Goal: Task Accomplishment & Management: Use online tool/utility

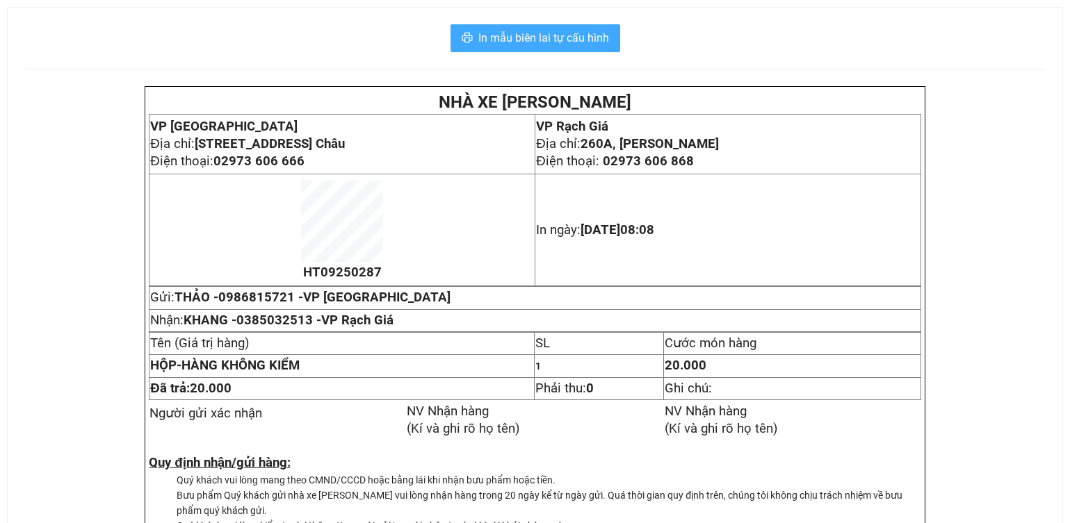
click at [581, 44] on span "In mẫu biên lai tự cấu hình" at bounding box center [543, 37] width 131 height 17
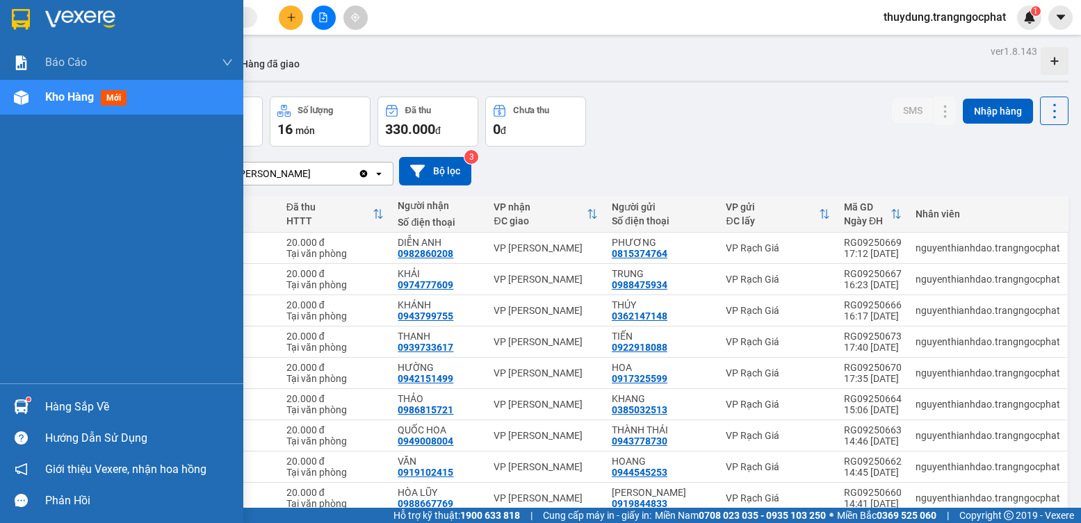
click at [77, 401] on div "Hàng sắp về" at bounding box center [139, 407] width 188 height 21
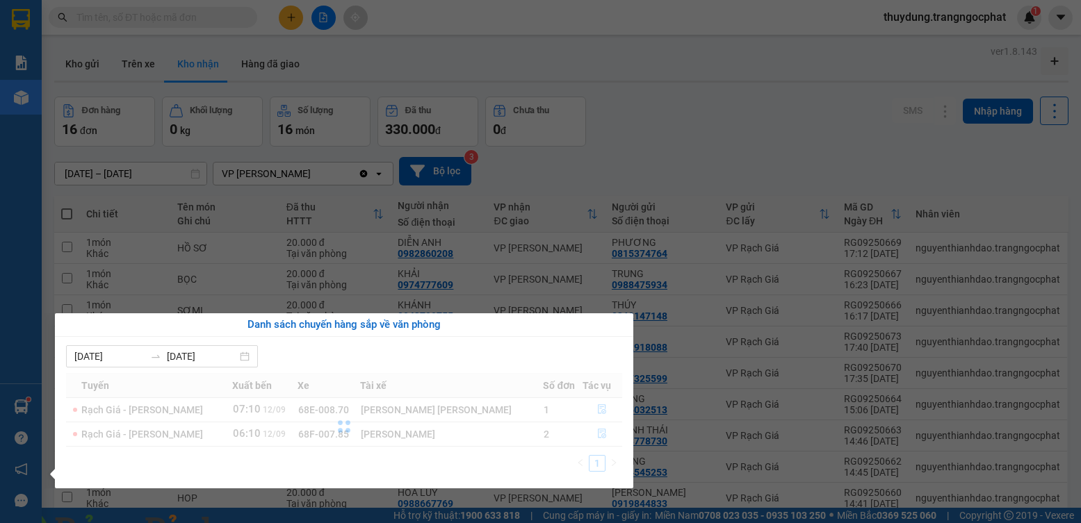
click at [256, 523] on img at bounding box center [251, 532] width 8 height 8
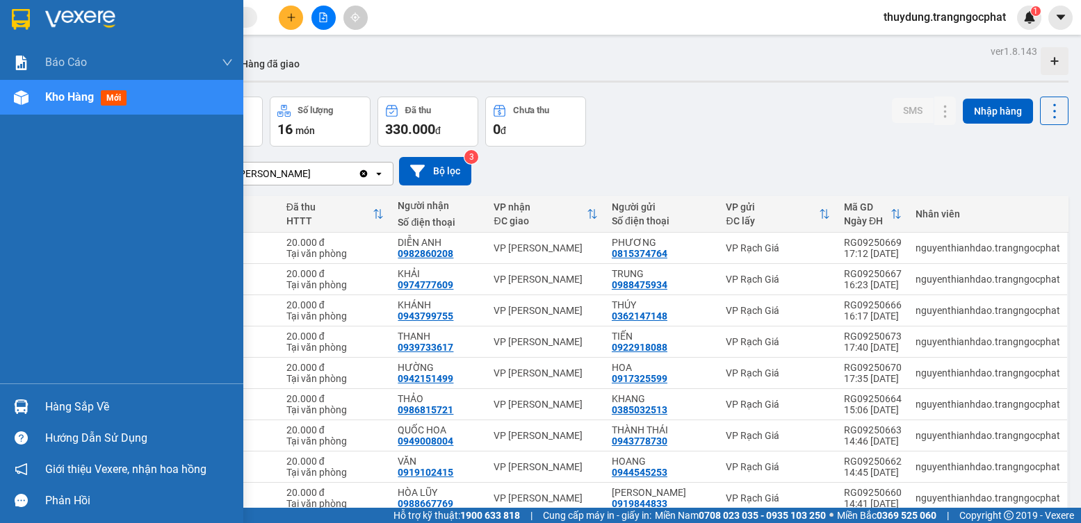
click at [64, 401] on div "Hàng sắp về" at bounding box center [139, 407] width 188 height 21
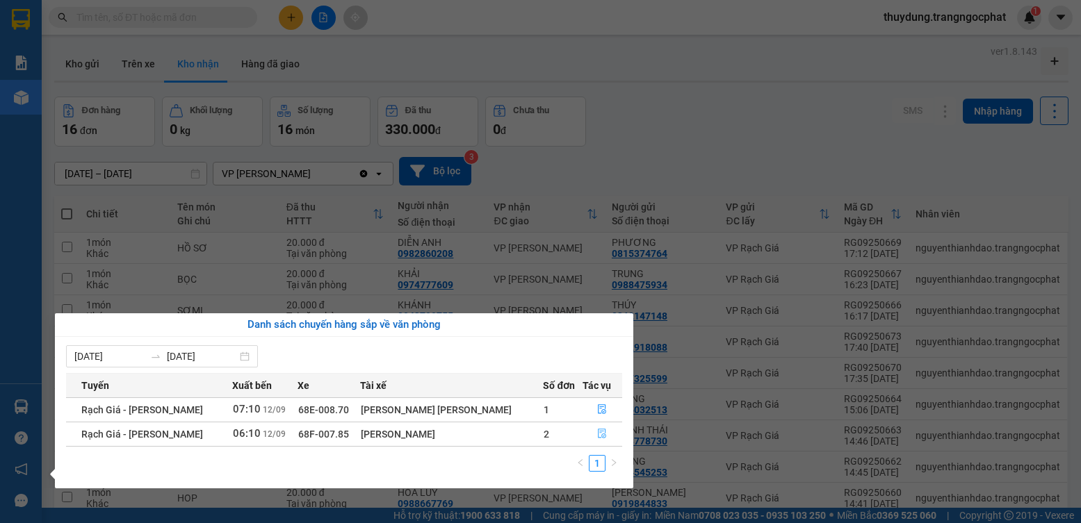
click at [599, 433] on icon "file-done" at bounding box center [602, 434] width 10 height 10
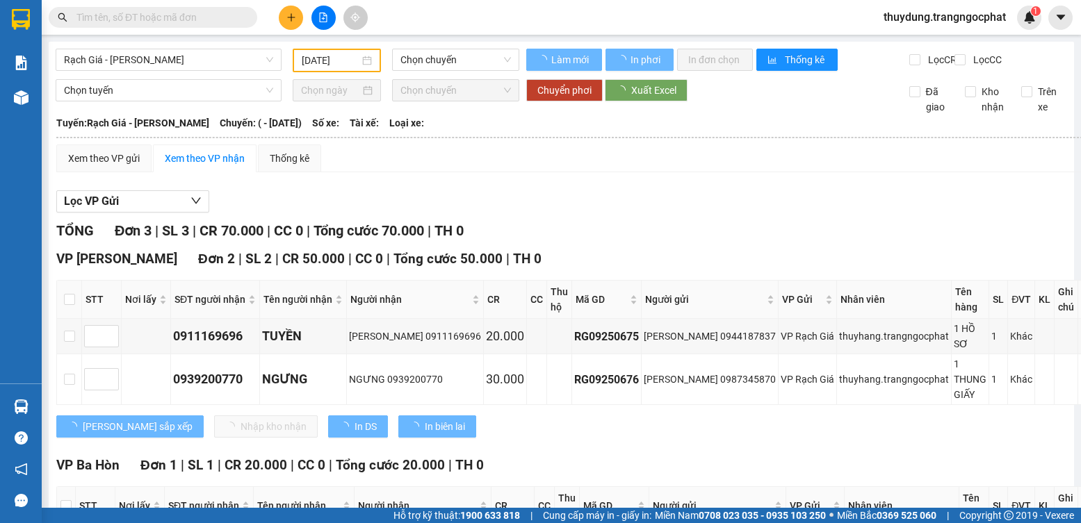
type input "12/09/2025"
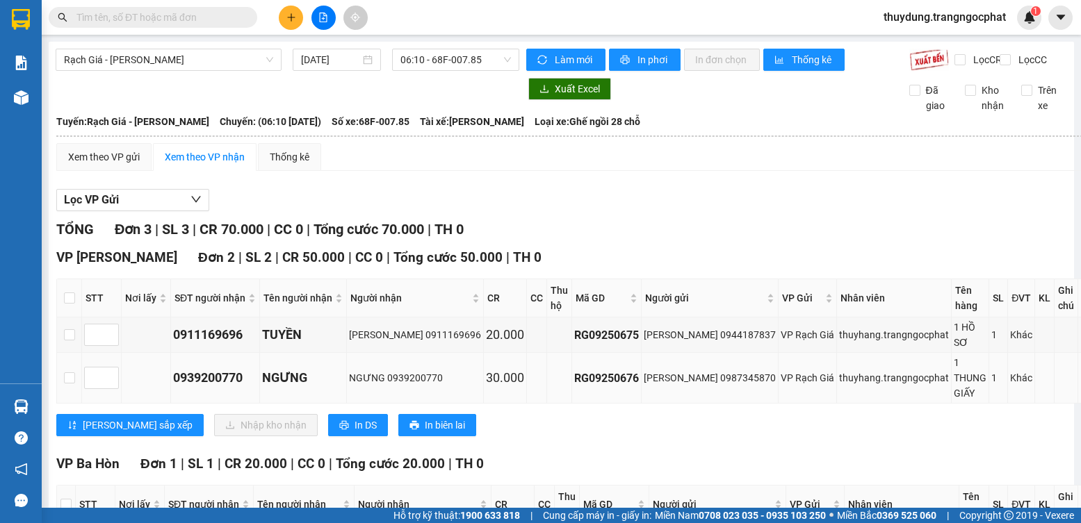
click at [213, 368] on div "0939200770" at bounding box center [215, 377] width 84 height 19
copy div "0939200770"
click at [72, 373] on input "checkbox" at bounding box center [69, 378] width 11 height 11
checkbox input "true"
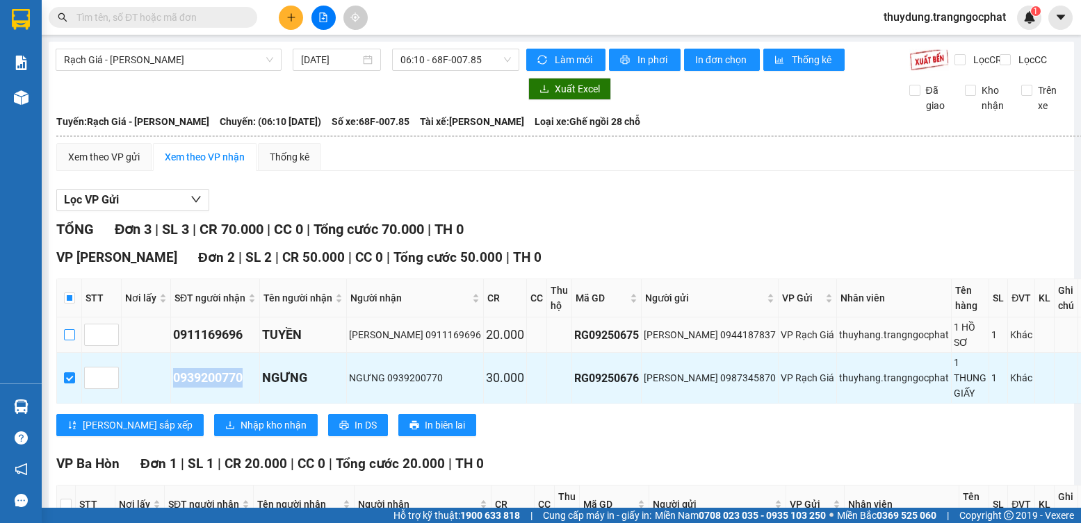
click at [75, 341] on input "checkbox" at bounding box center [69, 334] width 11 height 11
checkbox input "true"
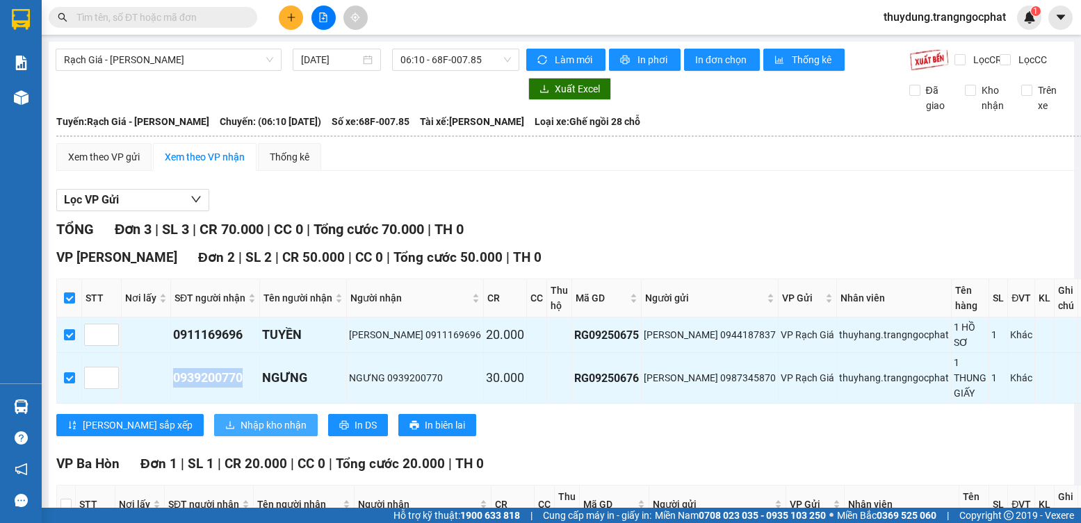
click at [245, 418] on span "Nhập kho nhận" at bounding box center [274, 425] width 66 height 15
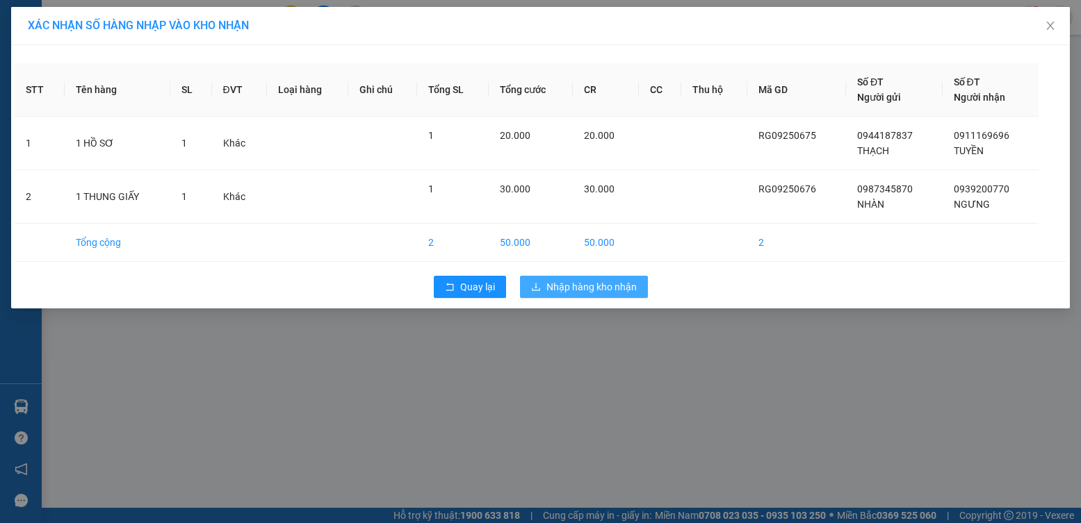
click at [566, 287] on span "Nhập hàng kho nhận" at bounding box center [591, 286] width 90 height 15
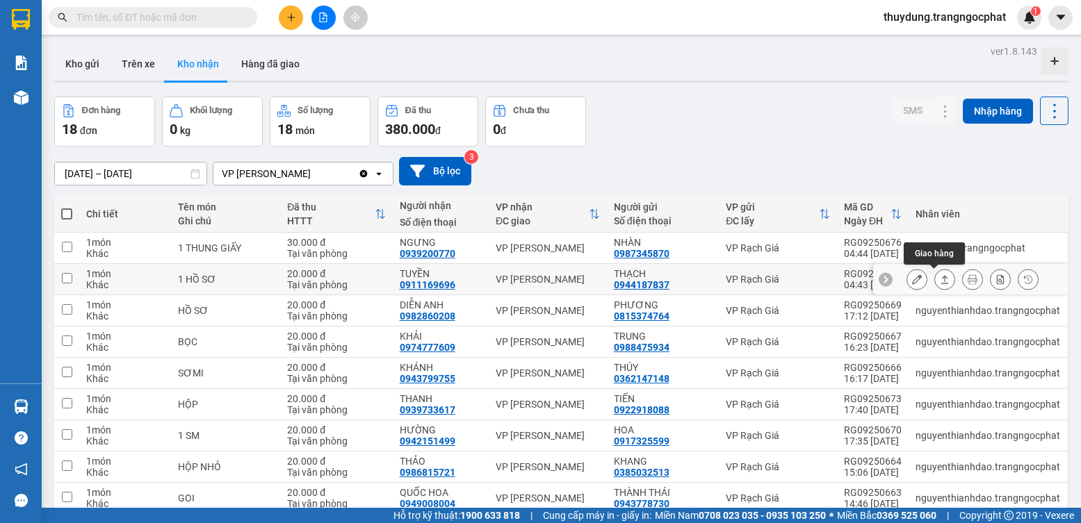
click at [940, 283] on icon at bounding box center [945, 280] width 10 height 10
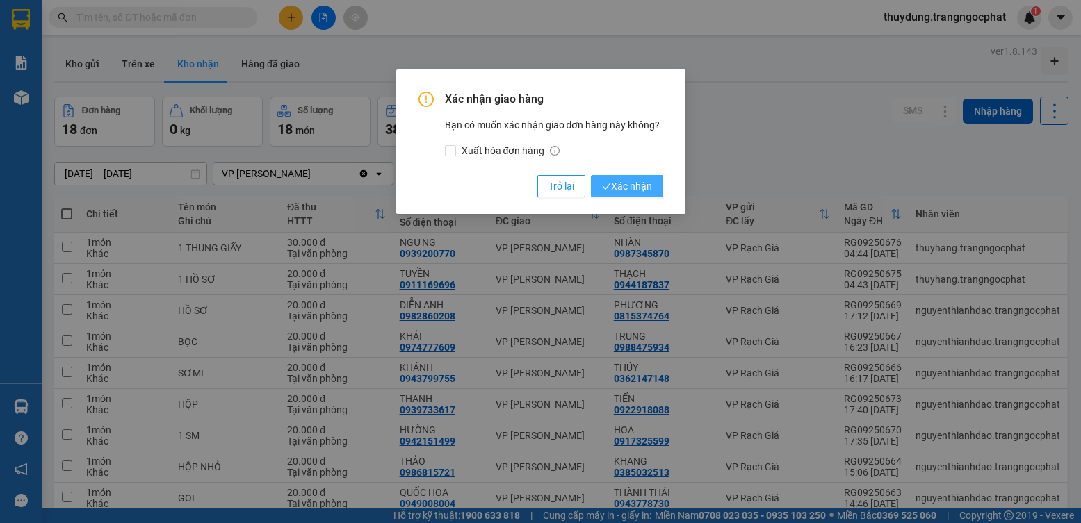
click at [630, 186] on span "Xác nhận" at bounding box center [627, 186] width 50 height 15
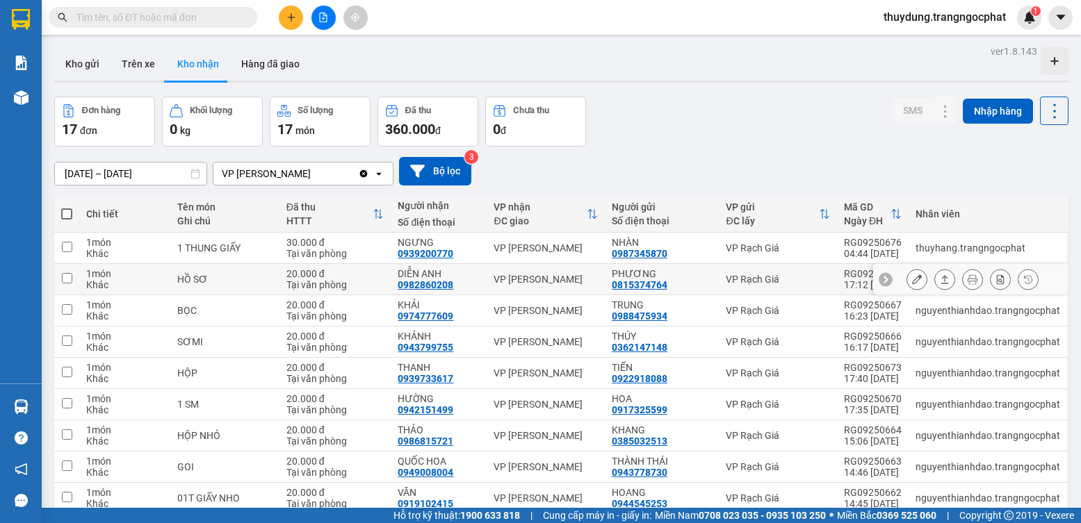
click at [940, 282] on icon at bounding box center [945, 280] width 10 height 10
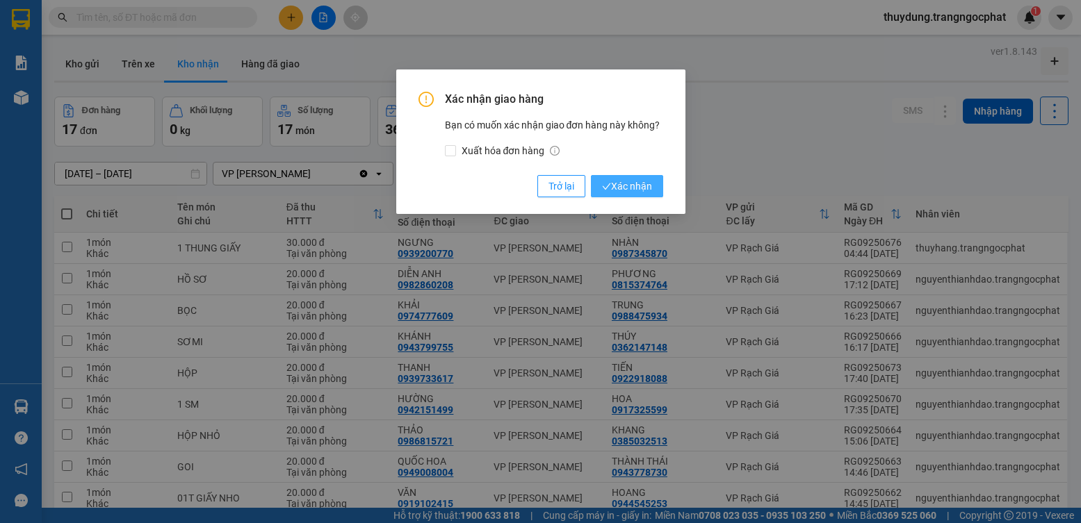
click at [633, 184] on span "Xác nhận" at bounding box center [627, 186] width 50 height 15
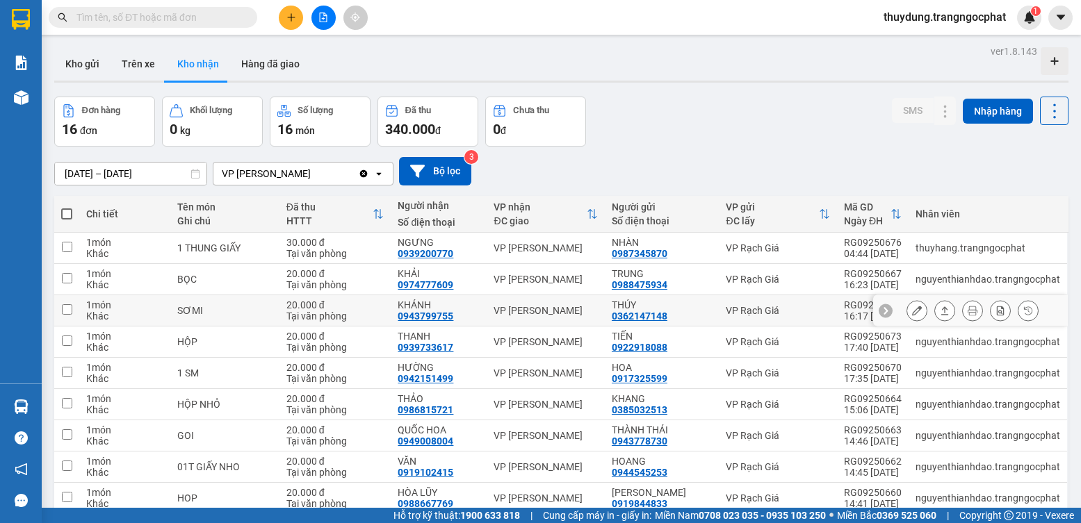
click at [940, 309] on icon at bounding box center [945, 311] width 10 height 10
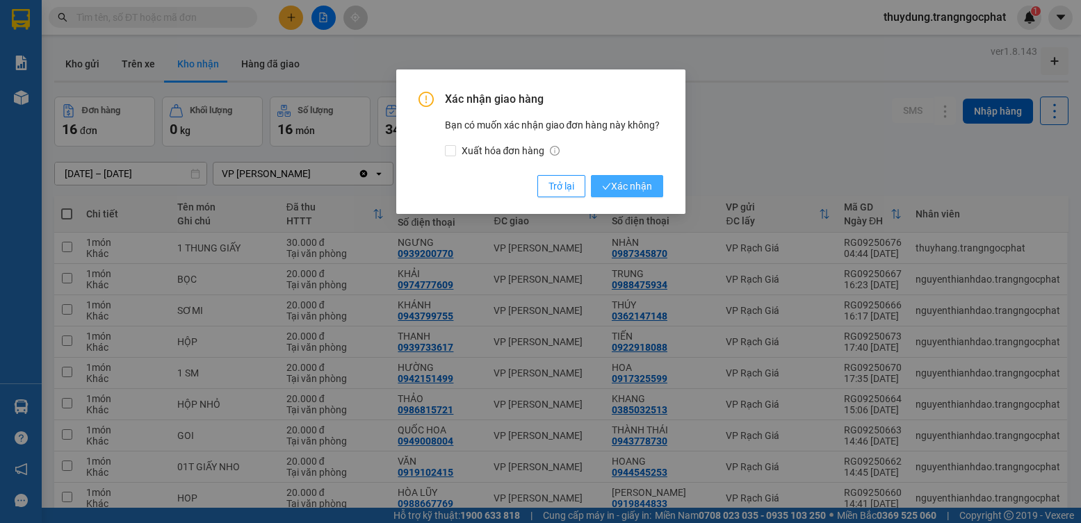
click at [640, 190] on span "Xác nhận" at bounding box center [627, 186] width 50 height 15
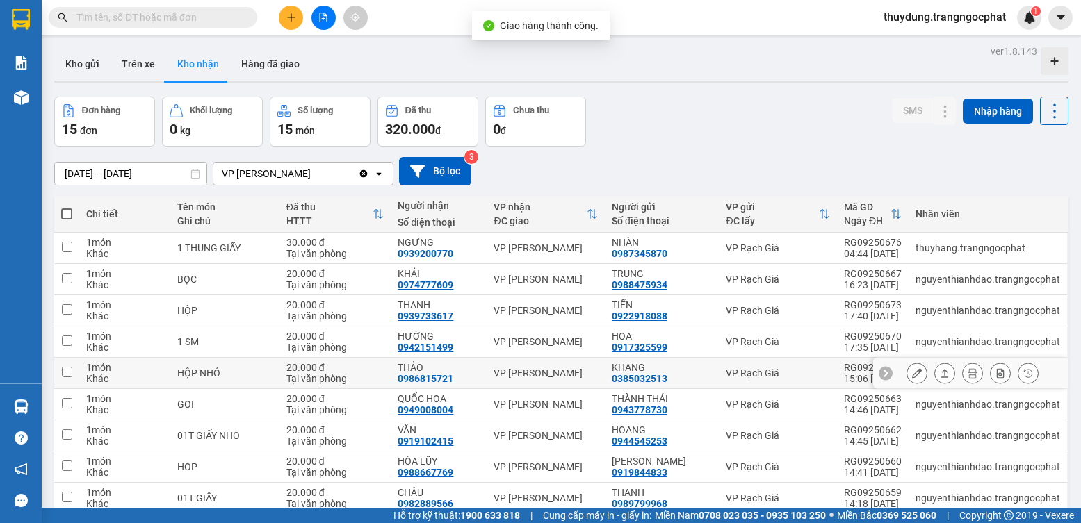
click at [940, 373] on icon at bounding box center [945, 373] width 10 height 10
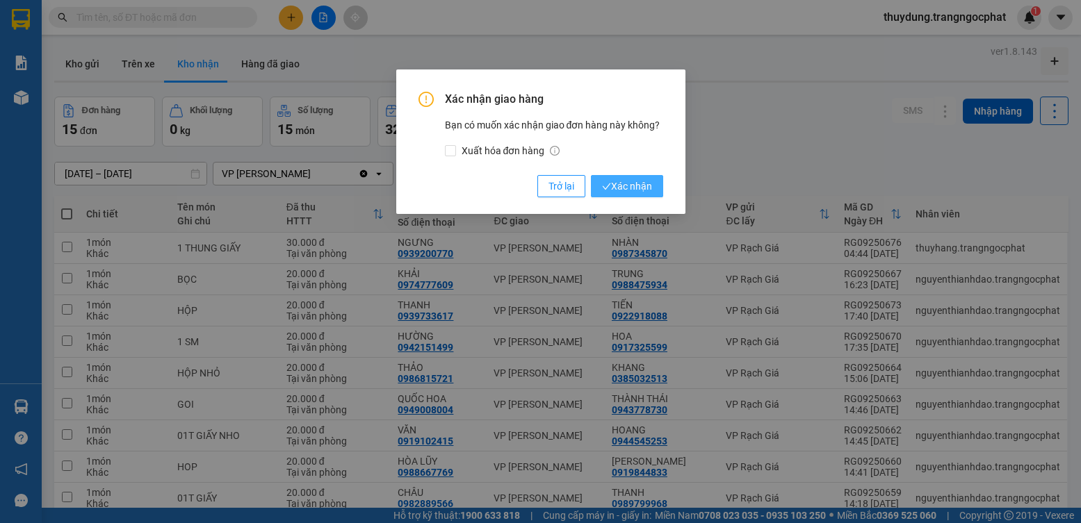
click at [650, 190] on span "Xác nhận" at bounding box center [627, 186] width 50 height 15
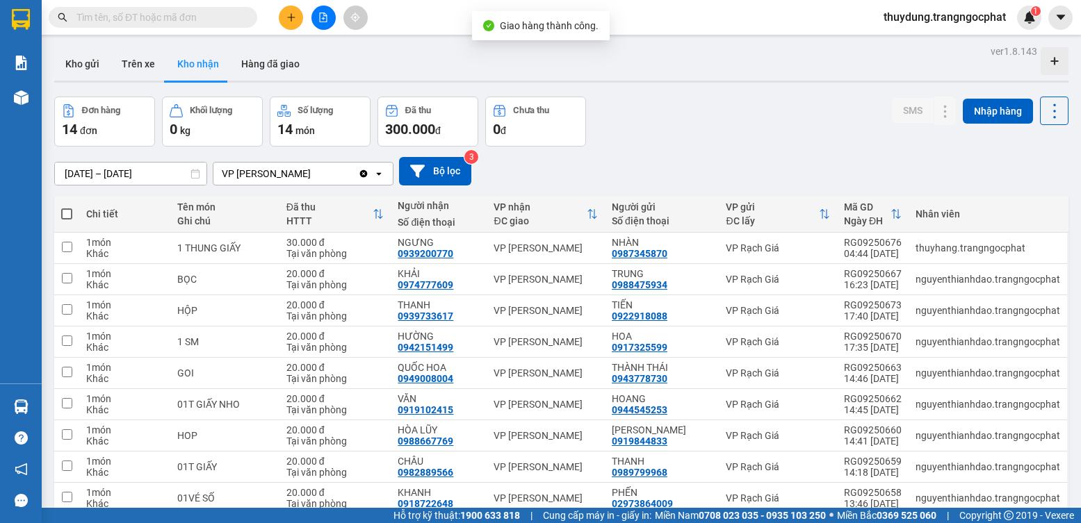
scroll to position [95, 0]
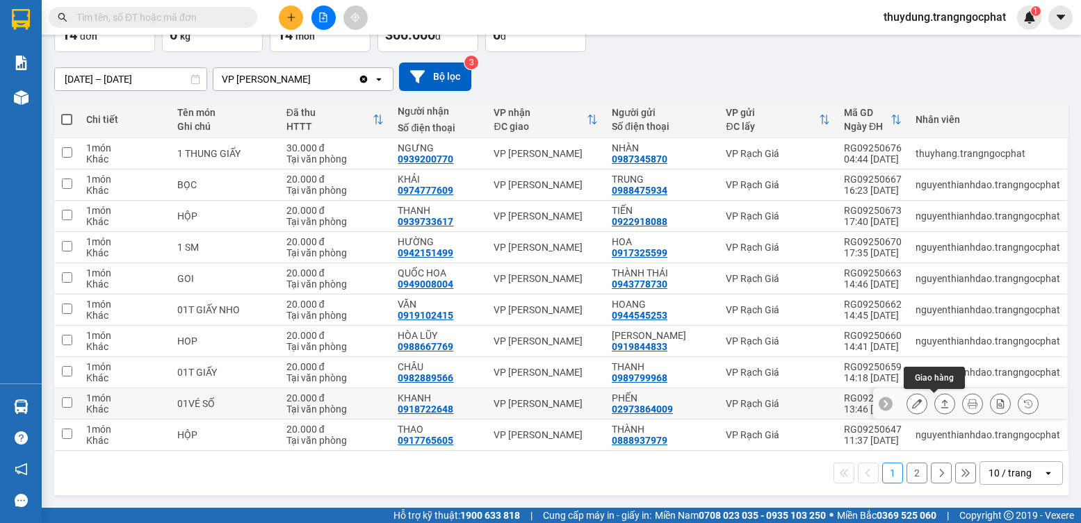
click at [940, 402] on button at bounding box center [944, 404] width 19 height 24
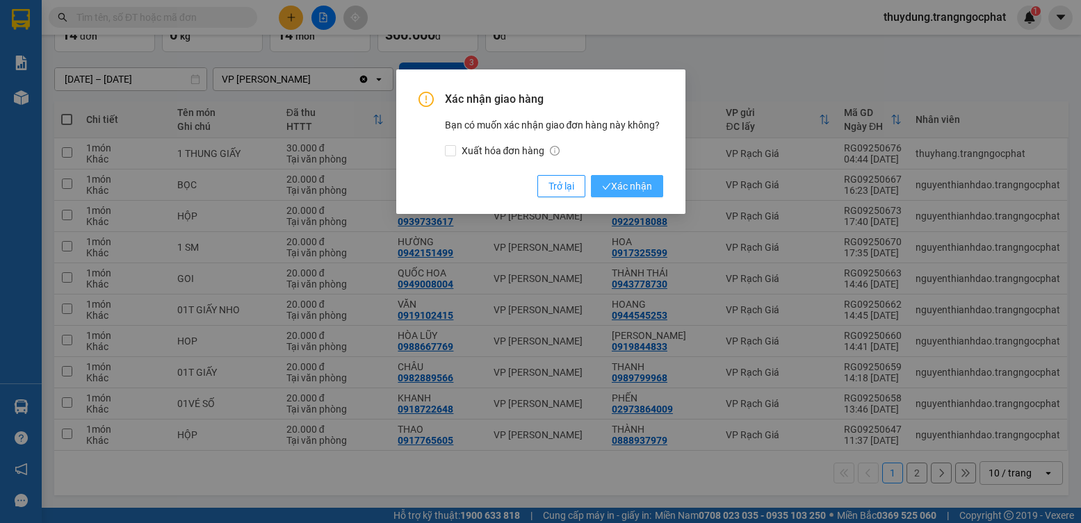
click at [605, 179] on span "Xác nhận" at bounding box center [627, 186] width 50 height 15
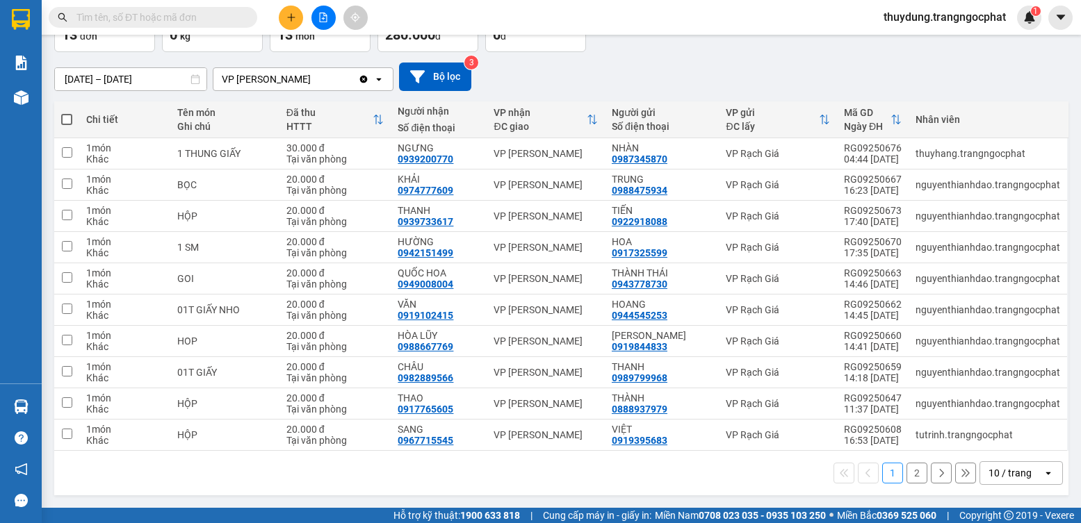
click at [913, 478] on button "2" at bounding box center [916, 473] width 21 height 21
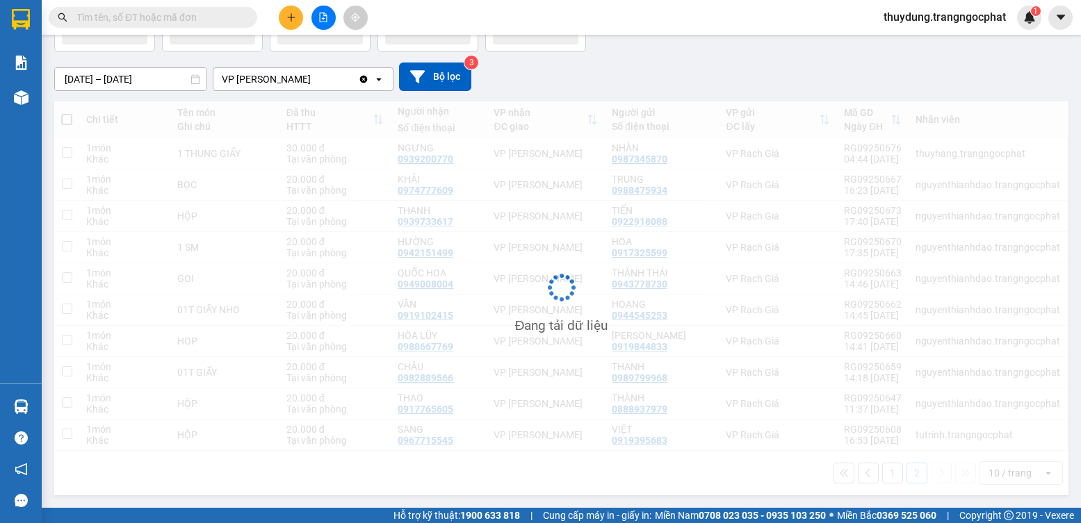
scroll to position [64, 0]
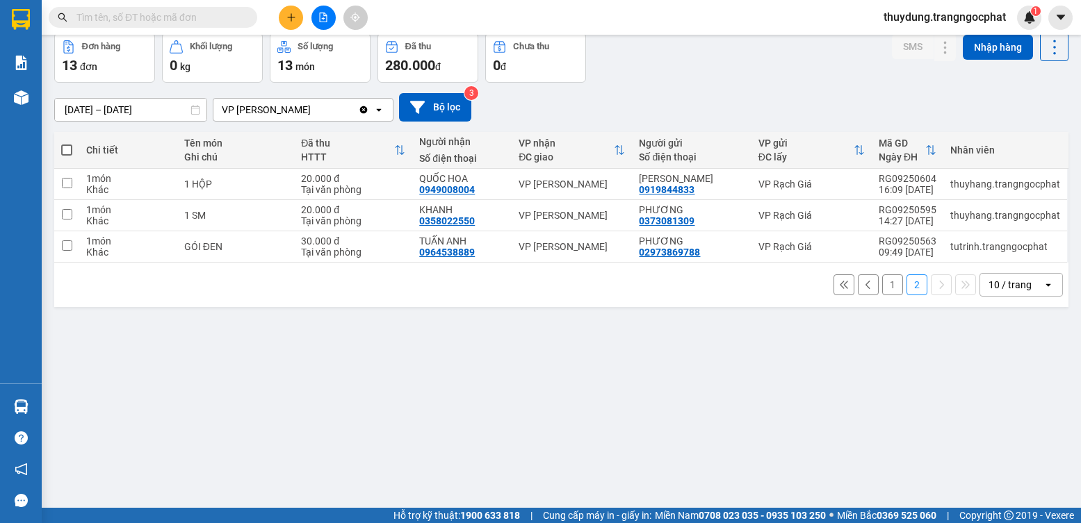
click at [884, 281] on button "1" at bounding box center [892, 285] width 21 height 21
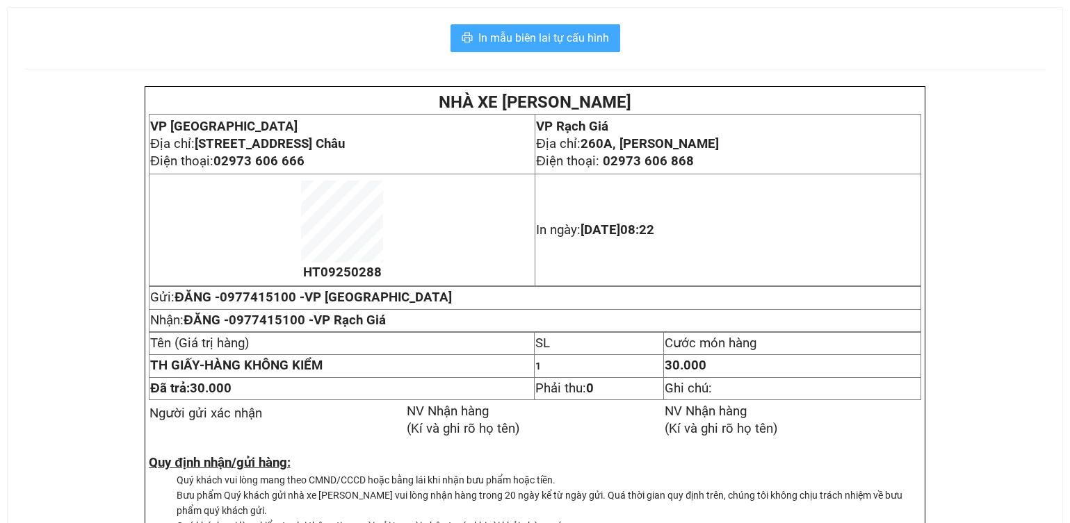
drag, startPoint x: 585, startPoint y: 43, endPoint x: 587, endPoint y: 86, distance: 43.1
click at [585, 43] on span "In mẫu biên lai tự cấu hình" at bounding box center [543, 37] width 131 height 17
click at [598, 47] on button "In mẫu biên lai tự cấu hình" at bounding box center [535, 38] width 170 height 28
